Goal: Find specific page/section: Find specific page/section

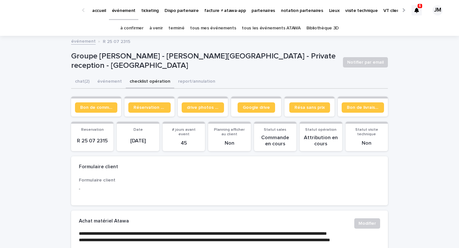
click at [417, 11] on icon at bounding box center [417, 10] width 5 height 5
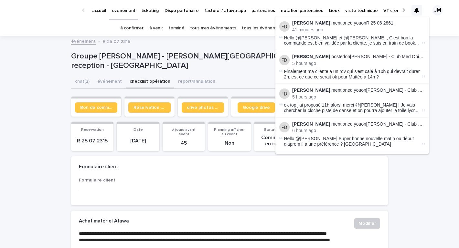
click at [379, 23] on link "R 25 06 2861" at bounding box center [379, 22] width 27 height 5
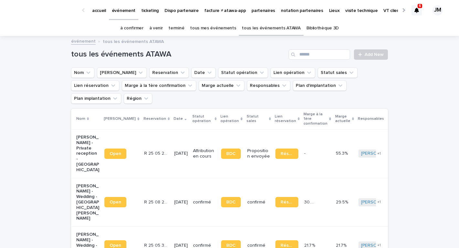
scroll to position [21, 0]
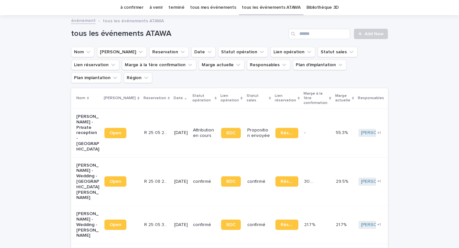
click at [141, 6] on link "à confirmer" at bounding box center [131, 7] width 23 height 15
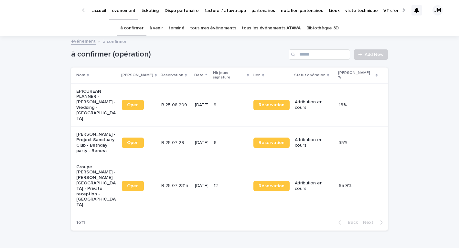
click at [130, 27] on link "à confirmer" at bounding box center [131, 28] width 23 height 15
